Goal: Transaction & Acquisition: Purchase product/service

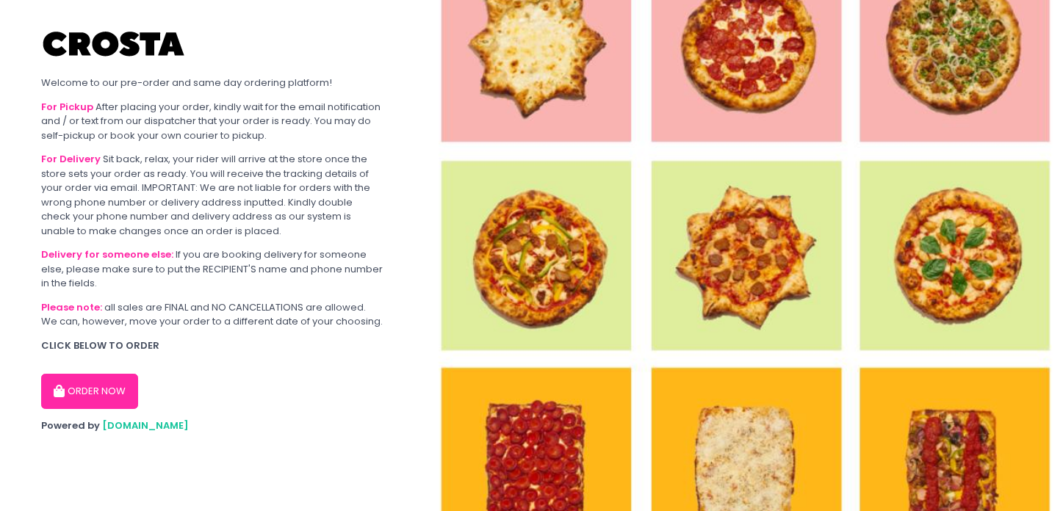
click at [113, 389] on button "ORDER NOW" at bounding box center [89, 391] width 97 height 35
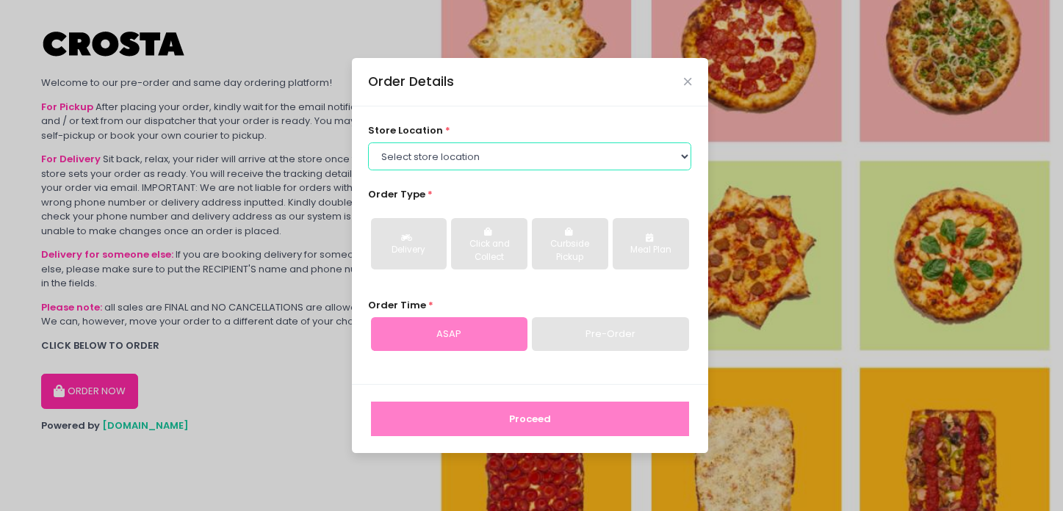
click at [679, 156] on select "Select store location [PERSON_NAME] Pizza - [PERSON_NAME] Pizza - [GEOGRAPHIC_D…" at bounding box center [529, 156] width 323 height 28
select select "5fabb2e53664a8677beaeb89"
click at [368, 142] on select "Select store location [PERSON_NAME] Pizza - [PERSON_NAME] Pizza - [GEOGRAPHIC_D…" at bounding box center [529, 156] width 323 height 28
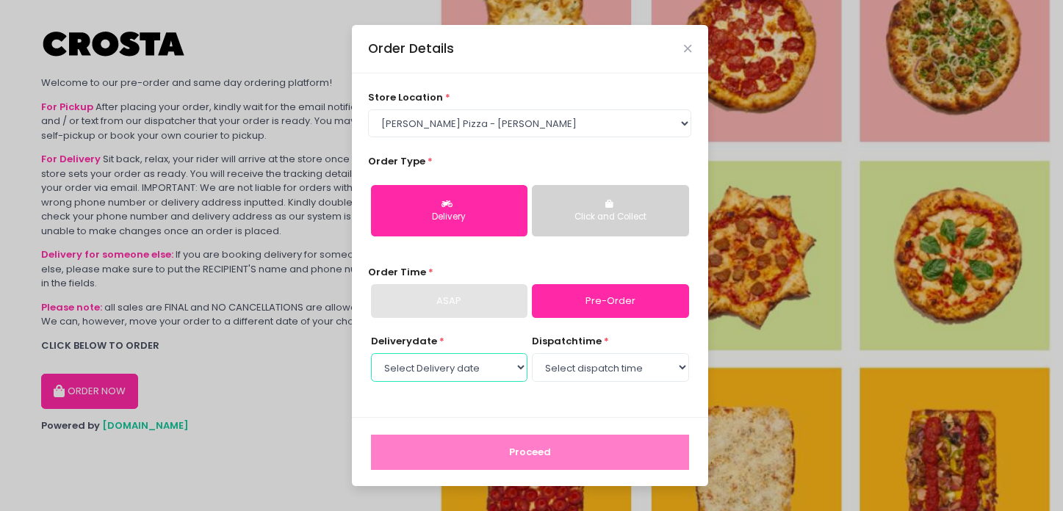
click at [526, 369] on select "Select Delivery date [DATE] [DATE] [DATE] [DATE] [DATE] [DATE]" at bounding box center [449, 367] width 156 height 28
select select "[DATE]"
click at [371, 353] on select "Select Delivery date [DATE] [DATE] [DATE] [DATE] [DATE] [DATE]" at bounding box center [449, 367] width 156 height 28
click at [685, 371] on select "Select dispatch time 12:00 PM - 12:30 PM 12:30 PM - 01:00 PM 01:00 PM - 01:30 P…" at bounding box center [610, 367] width 156 height 28
select select "12:00"
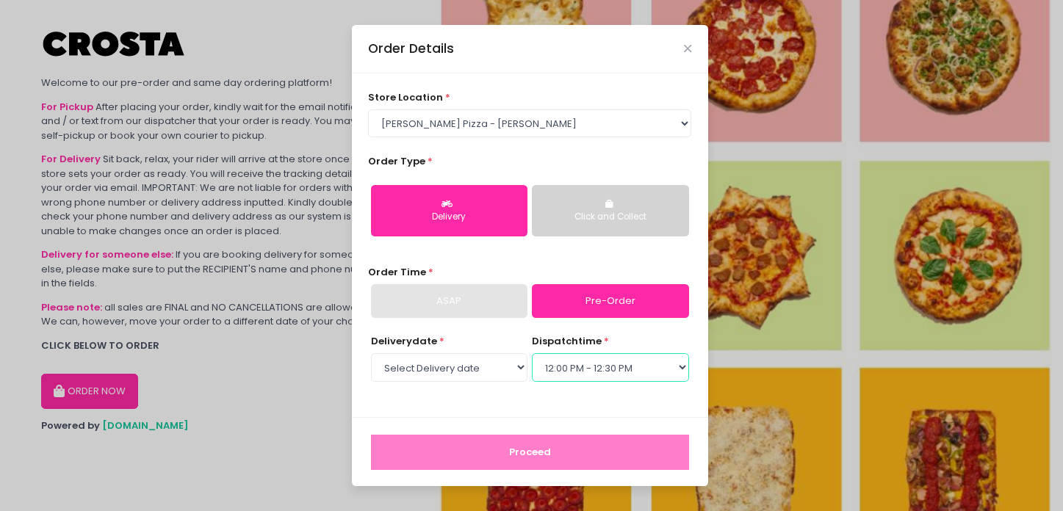
click at [532, 353] on select "Select dispatch time 12:00 PM - 12:30 PM 12:30 PM - 01:00 PM 01:00 PM - 01:30 P…" at bounding box center [610, 367] width 156 height 28
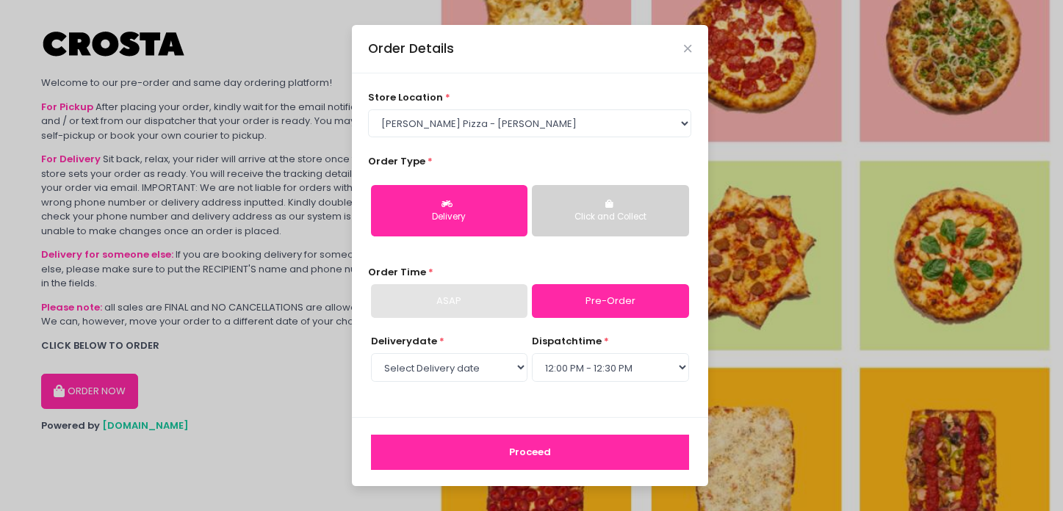
click at [573, 456] on button "Proceed" at bounding box center [530, 452] width 318 height 35
